Goal: Find specific page/section: Find specific page/section

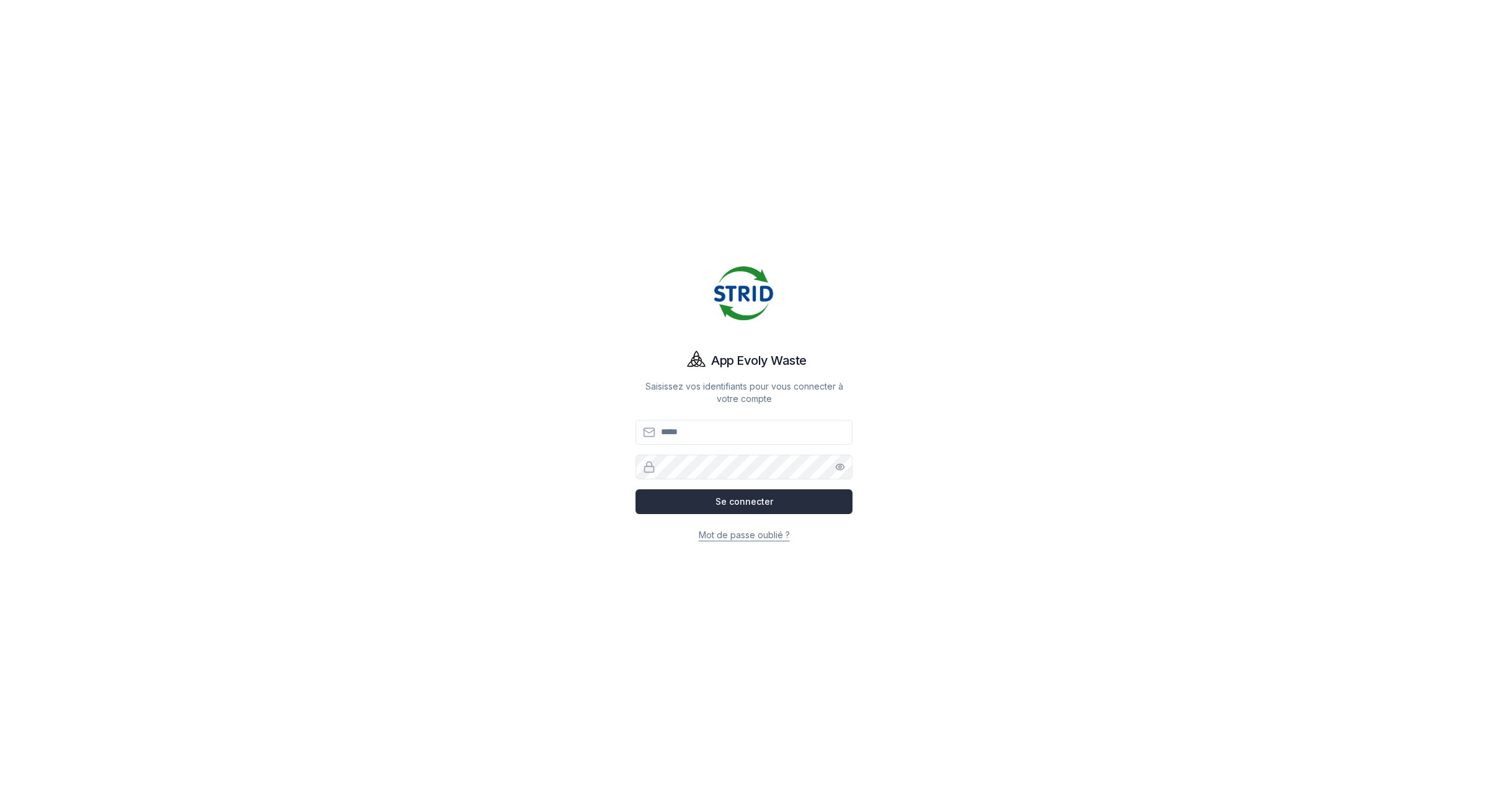
type input "**********"
click at [756, 503] on button "Se connecter" at bounding box center [744, 501] width 217 height 25
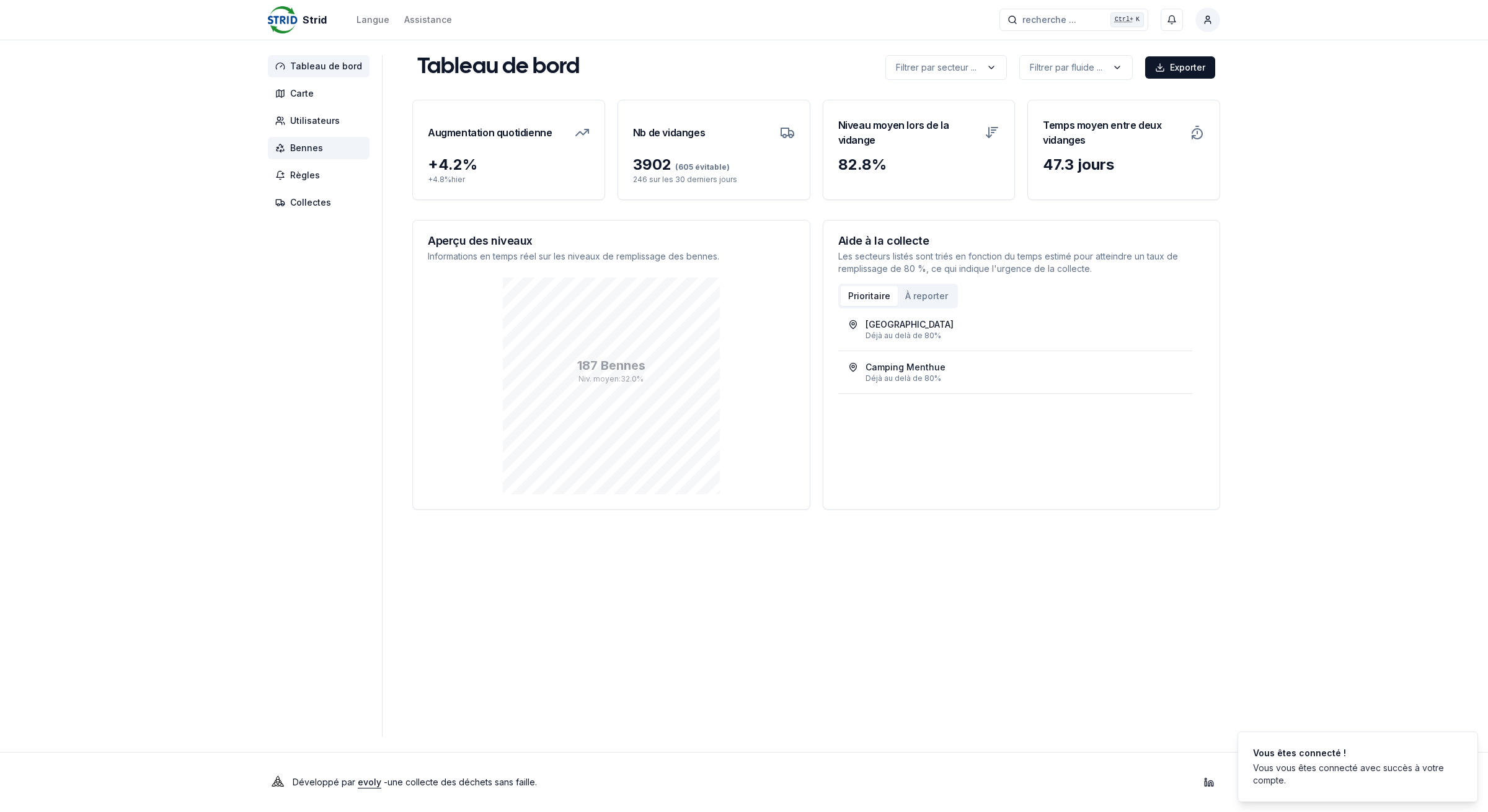
click at [307, 150] on span "Bennes" at bounding box center [306, 148] width 33 height 13
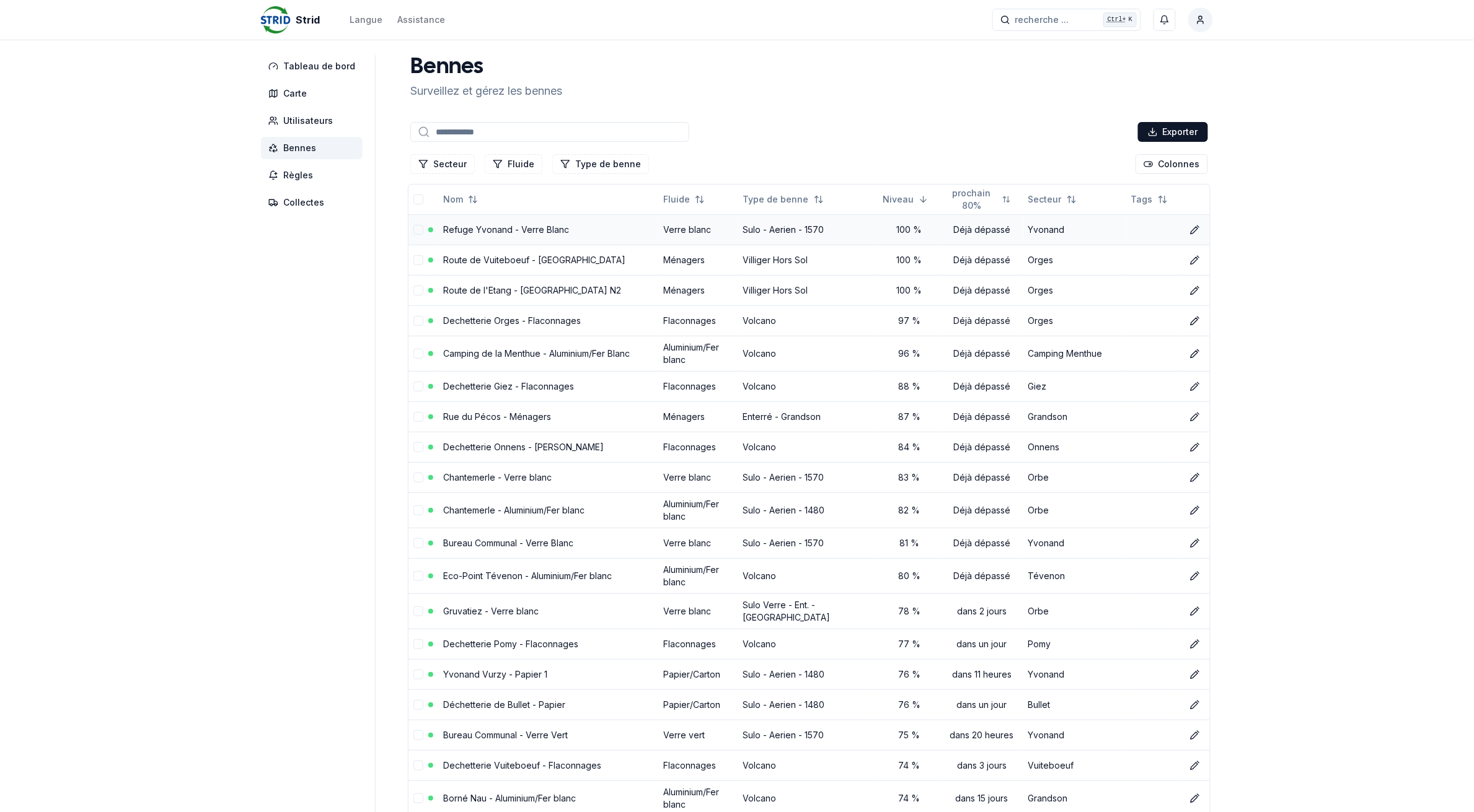
click at [465, 228] on link "Refuge Yvonand - Verre Blanc" at bounding box center [506, 229] width 126 height 10
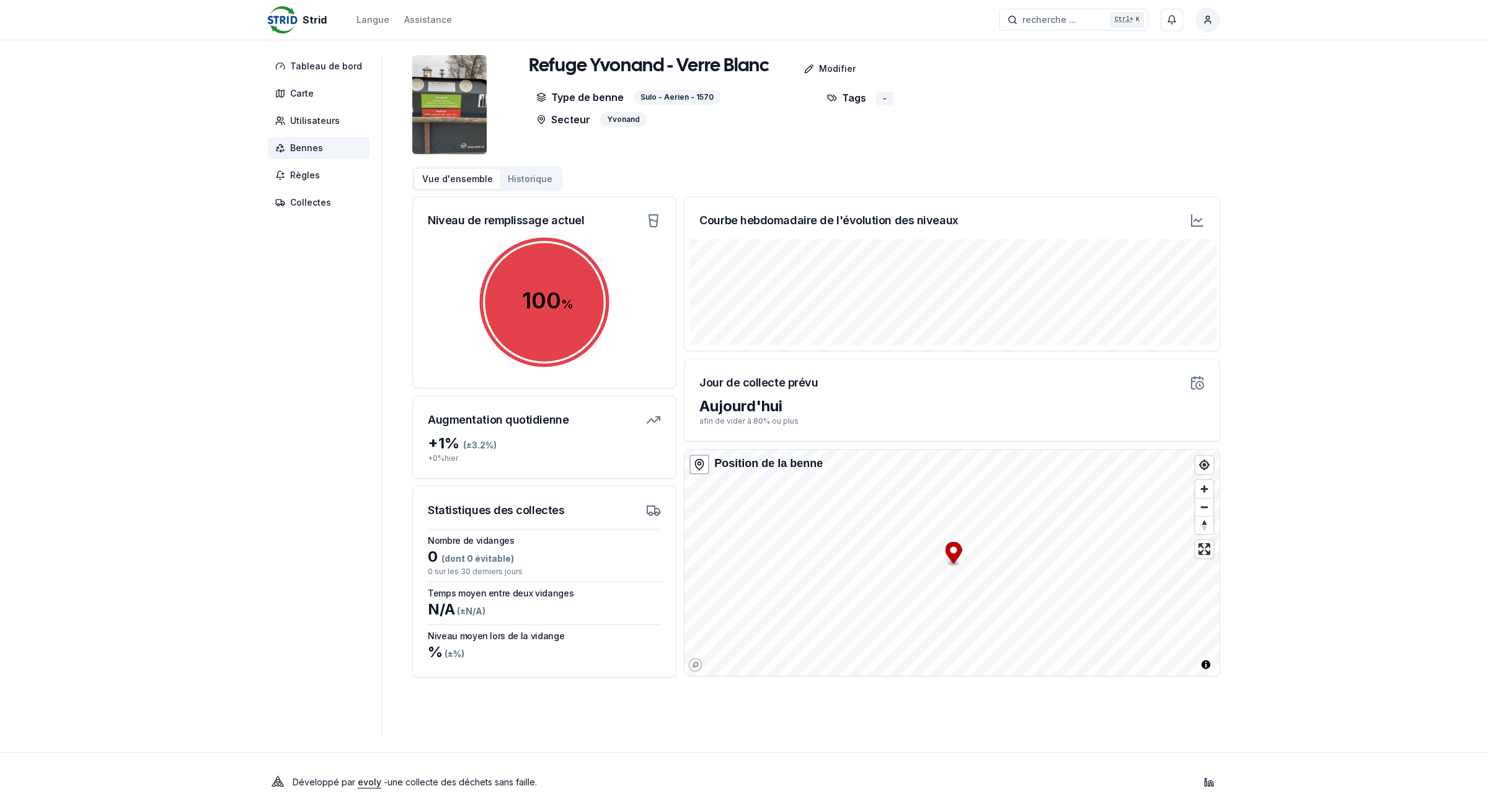
click at [329, 148] on span "Bennes" at bounding box center [318, 148] width 102 height 22
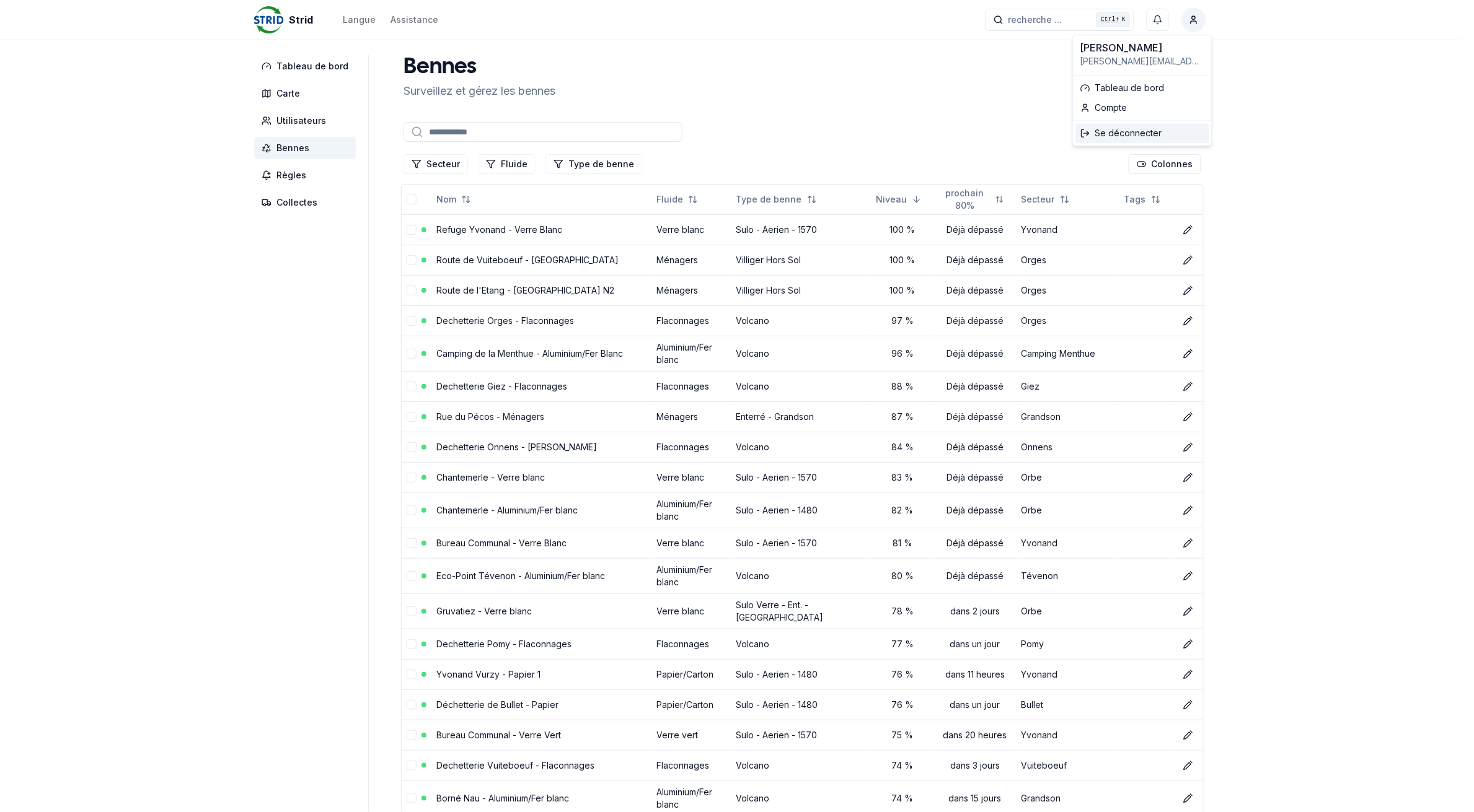
click at [1111, 134] on div "Se déconnecter" at bounding box center [1142, 132] width 134 height 20
